Goal: Transaction & Acquisition: Purchase product/service

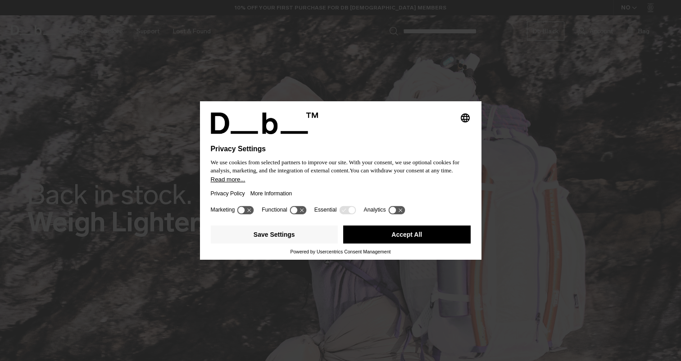
click at [327, 197] on div "Privacy Policy More Information" at bounding box center [341, 193] width 260 height 21
click at [413, 244] on button "Accept All" at bounding box center [407, 235] width 128 height 18
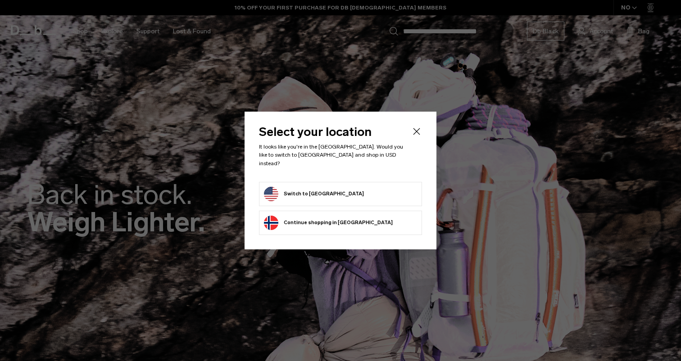
click at [342, 187] on form "Switch to United States" at bounding box center [340, 194] width 153 height 14
click at [307, 187] on button "Switch to United States" at bounding box center [314, 194] width 100 height 14
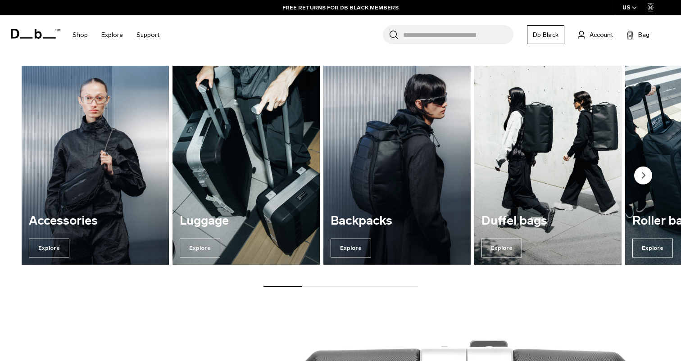
scroll to position [701, 0]
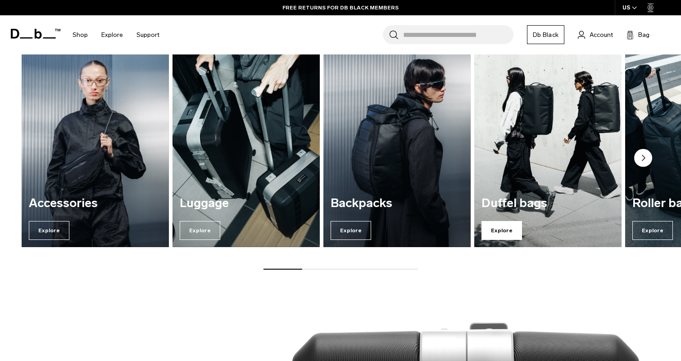
click at [490, 229] on span "Explore" at bounding box center [502, 230] width 41 height 19
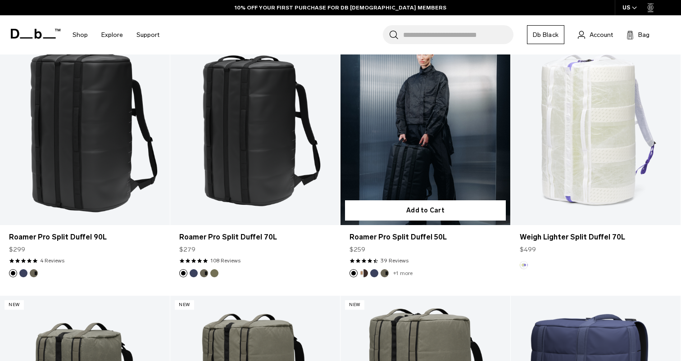
scroll to position [194, 0]
click at [375, 273] on button "Blue Hour" at bounding box center [374, 273] width 8 height 8
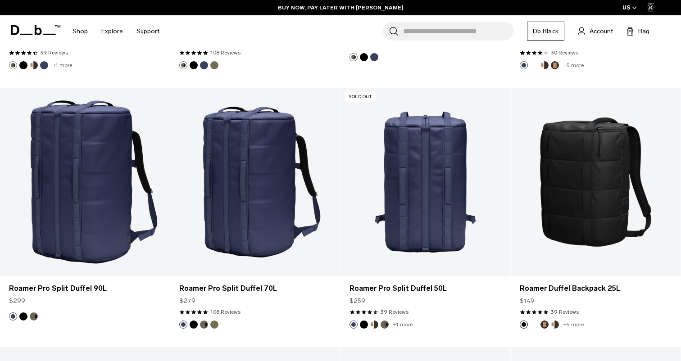
scroll to position [661, 0]
click at [417, 183] on link "Roamer Pro Split Duffel 50L" at bounding box center [426, 182] width 170 height 189
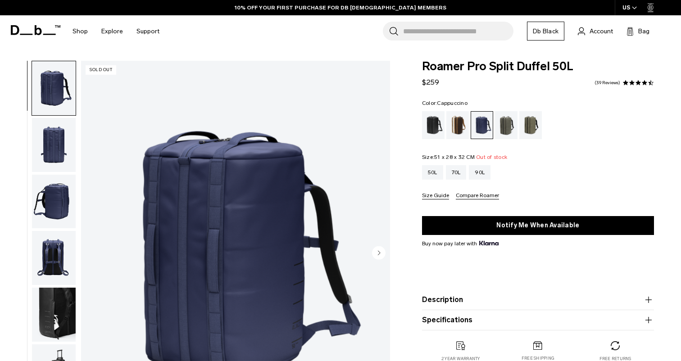
click at [456, 129] on div "Cappuccino" at bounding box center [457, 125] width 23 height 28
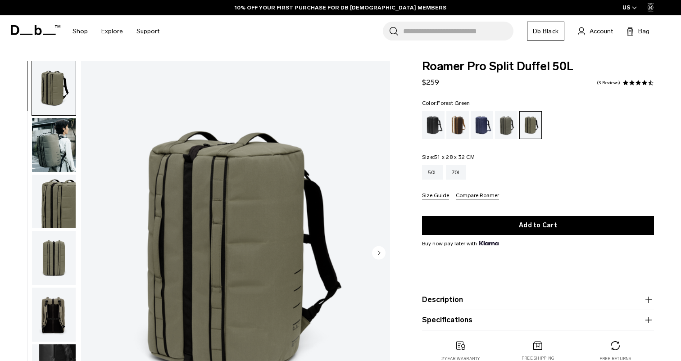
click at [509, 124] on div "Forest Green" at bounding box center [506, 125] width 23 height 28
click at [457, 178] on div "70L" at bounding box center [456, 172] width 21 height 14
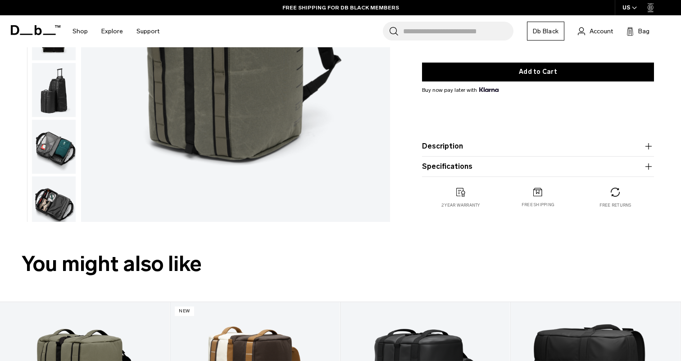
scroll to position [201, 0]
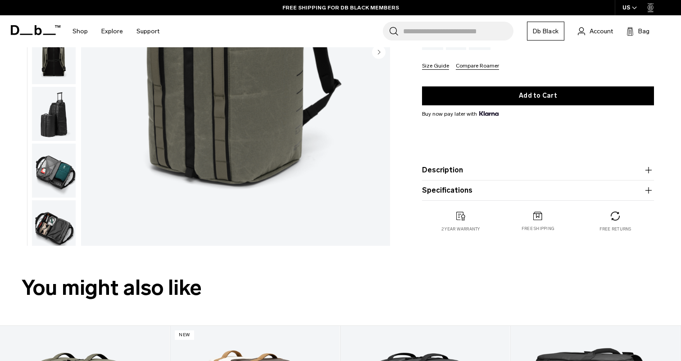
click at [46, 235] on img "button" at bounding box center [54, 227] width 44 height 54
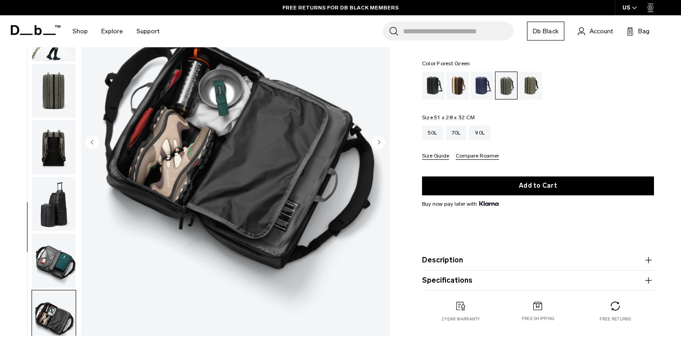
scroll to position [108, 0]
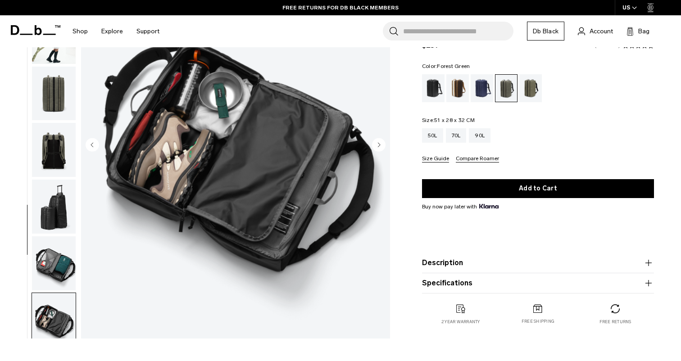
click at [53, 258] on img "button" at bounding box center [54, 264] width 44 height 54
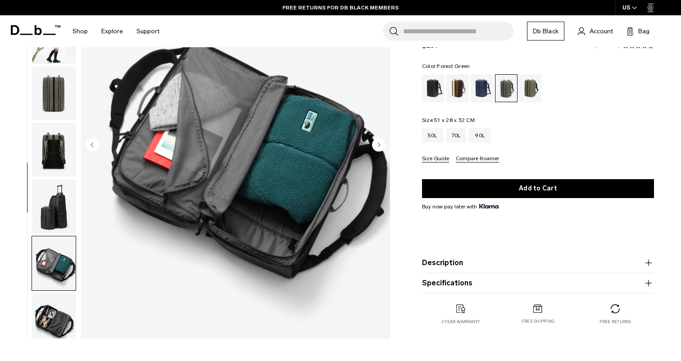
scroll to position [128, 0]
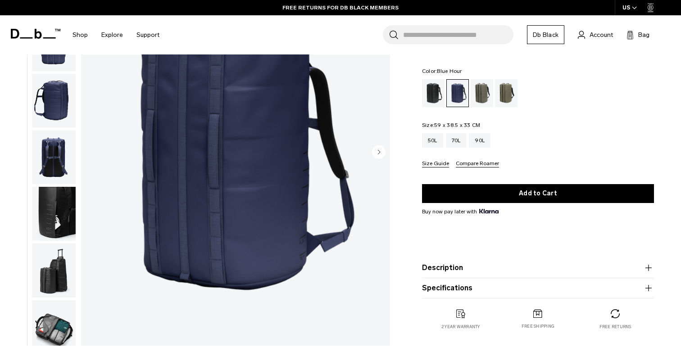
scroll to position [103, 0]
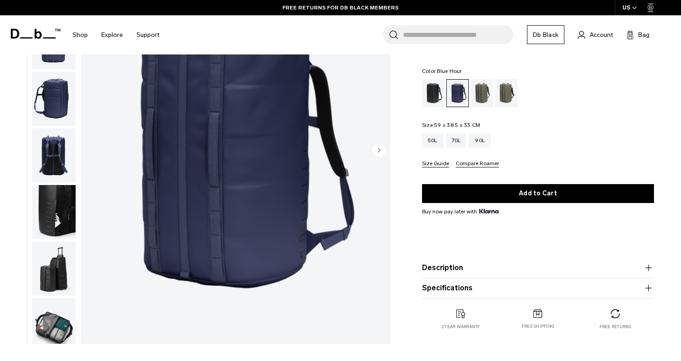
click at [63, 225] on img "button" at bounding box center [54, 212] width 44 height 54
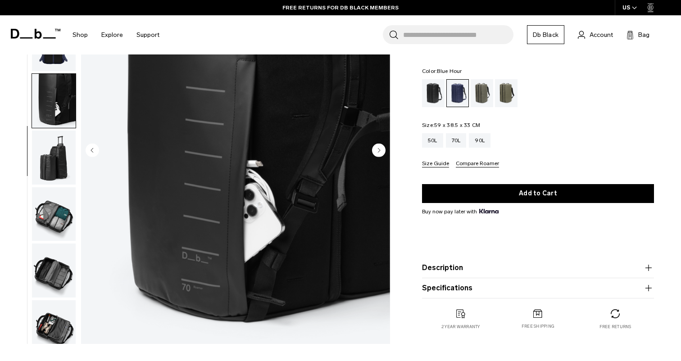
scroll to position [128, 0]
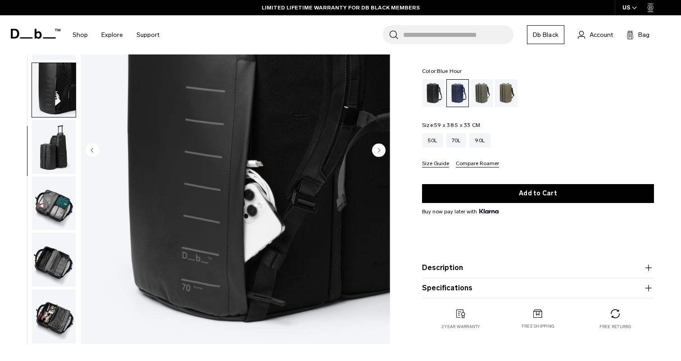
click at [58, 260] on img "button" at bounding box center [54, 260] width 44 height 54
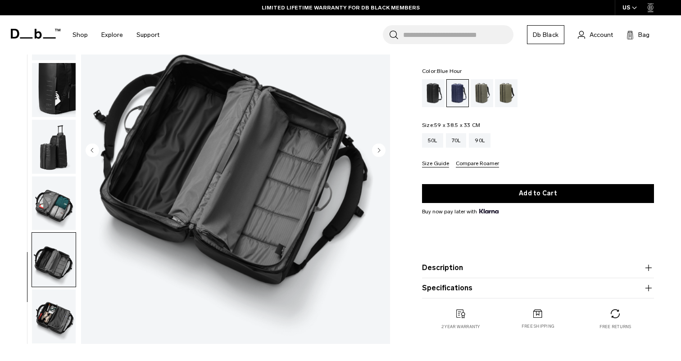
click at [59, 288] on ul at bounding box center [54, 151] width 45 height 386
click at [54, 314] on img "button" at bounding box center [54, 317] width 44 height 54
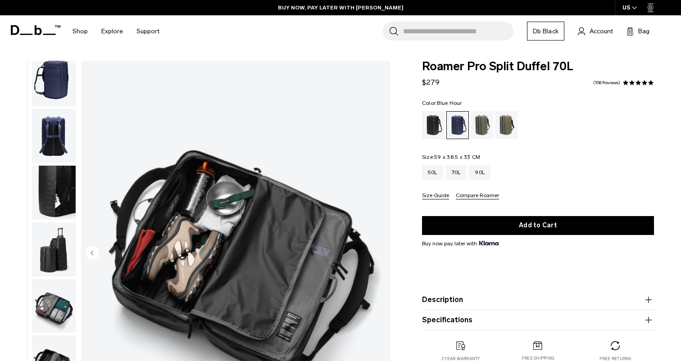
scroll to position [0, 0]
